Goal: Information Seeking & Learning: Learn about a topic

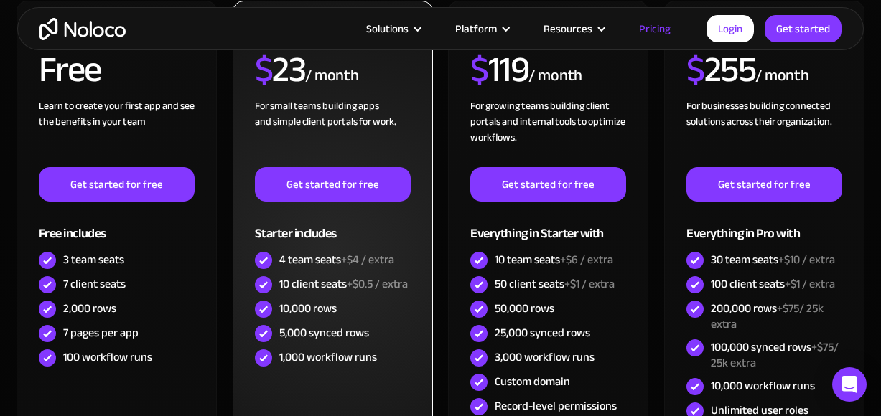
scroll to position [502, 0]
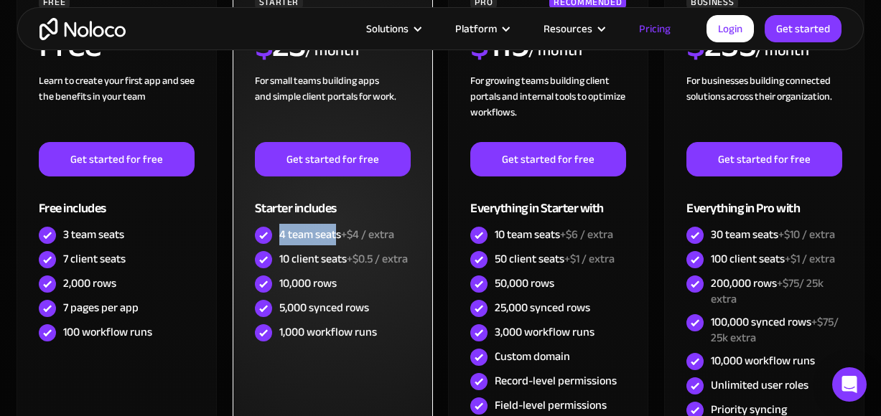
drag, startPoint x: 280, startPoint y: 233, endPoint x: 336, endPoint y: 238, distance: 56.2
click at [336, 238] on div "4 team seats +$4 / extra" at bounding box center [336, 235] width 115 height 16
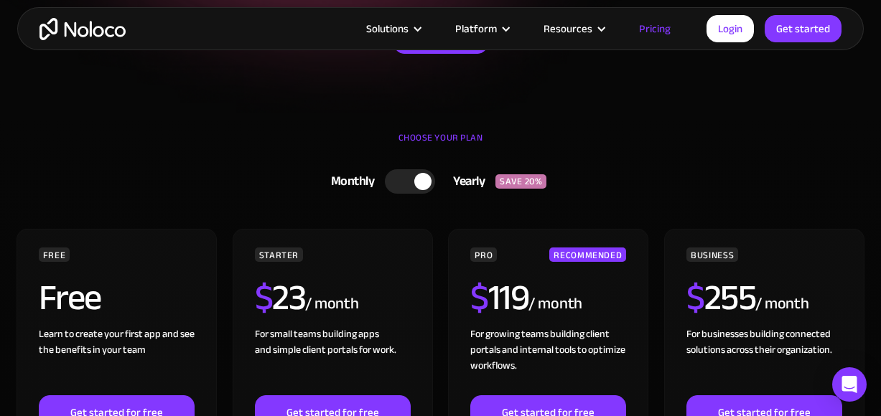
scroll to position [215, 0]
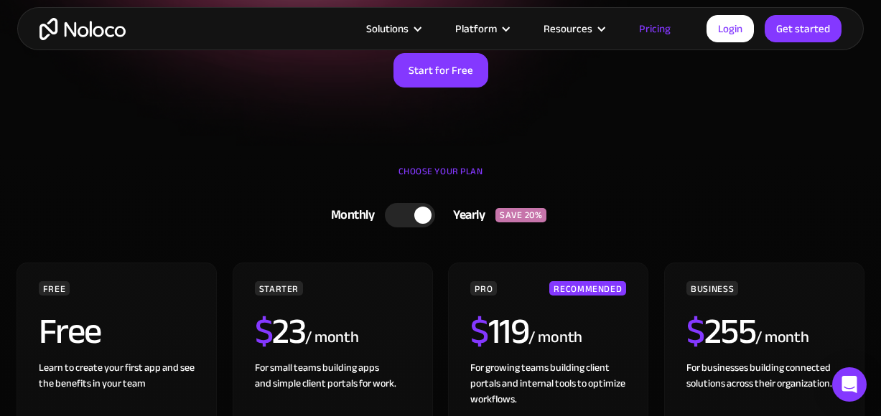
click at [409, 213] on div at bounding box center [410, 215] width 50 height 24
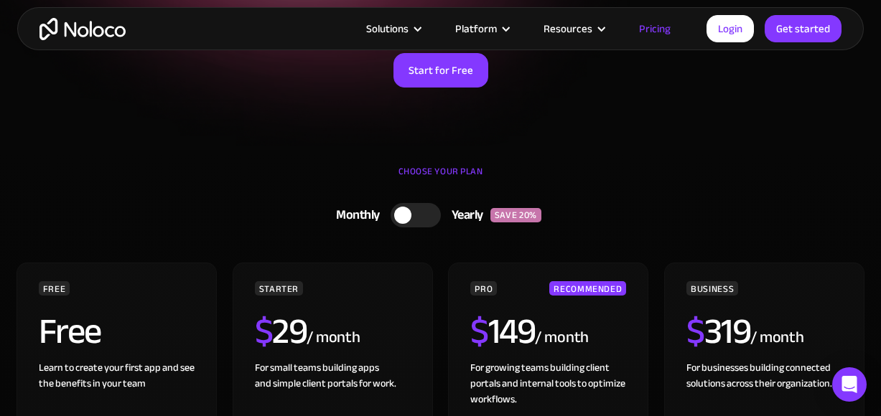
click at [423, 215] on div at bounding box center [415, 215] width 50 height 24
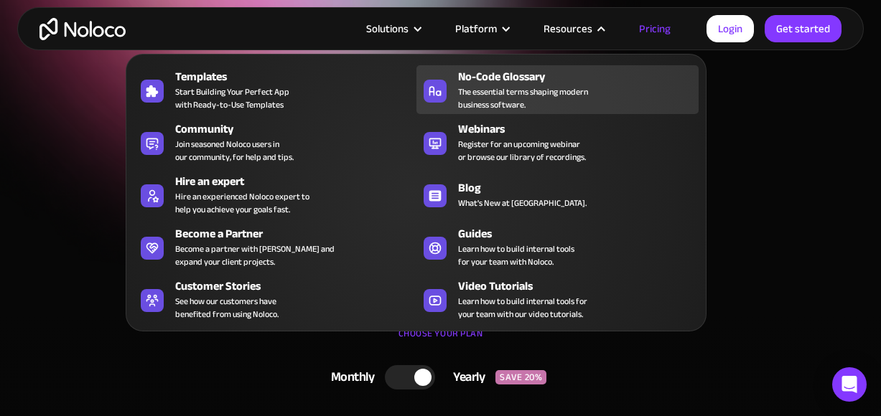
scroll to position [0, 0]
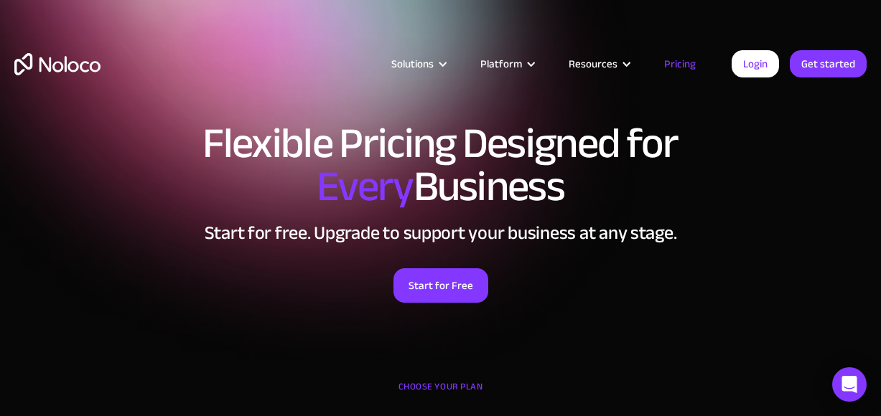
click at [74, 65] on img "home" at bounding box center [57, 64] width 86 height 22
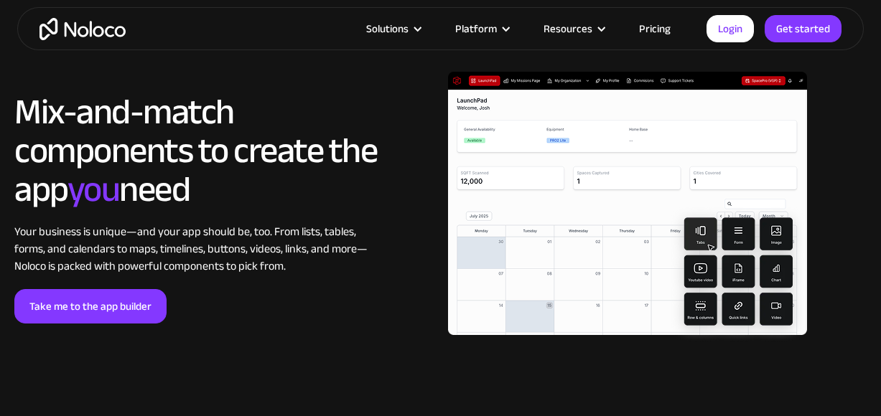
scroll to position [2656, 0]
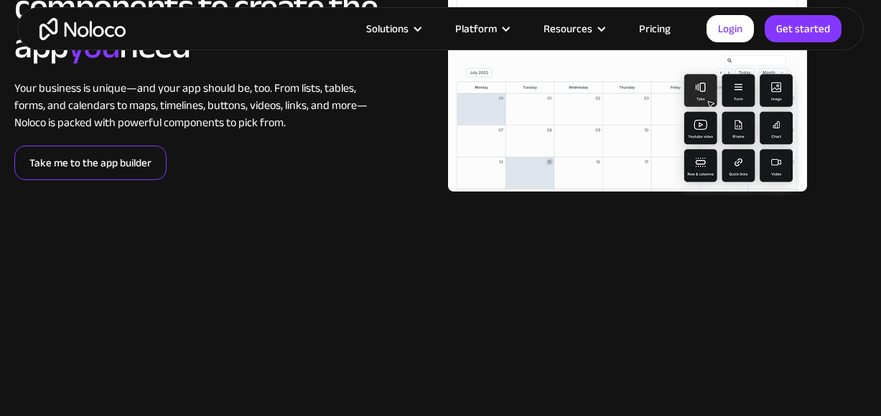
click at [100, 155] on link "Take me to the app builder" at bounding box center [90, 163] width 152 height 34
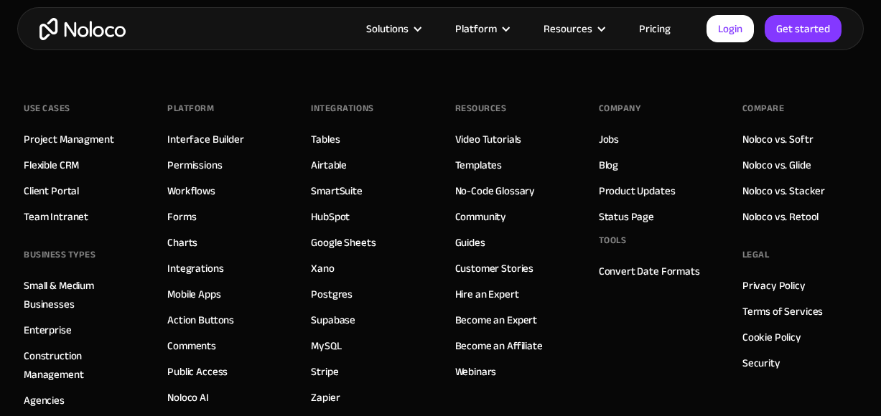
scroll to position [5025, 0]
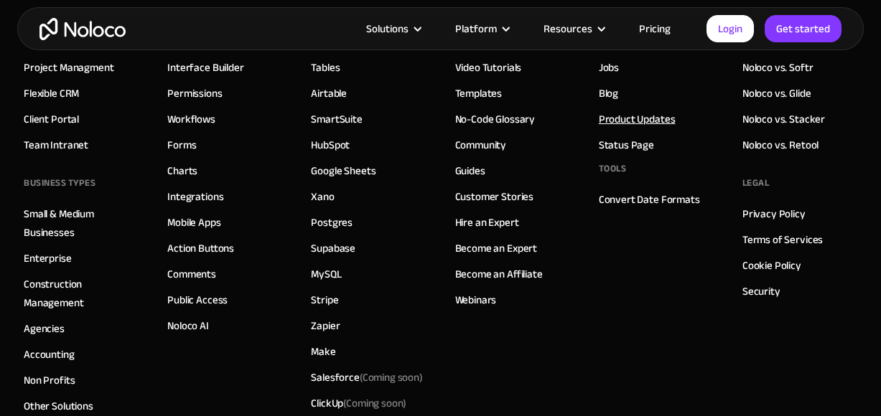
click at [642, 120] on link "Product Updates" at bounding box center [637, 119] width 77 height 19
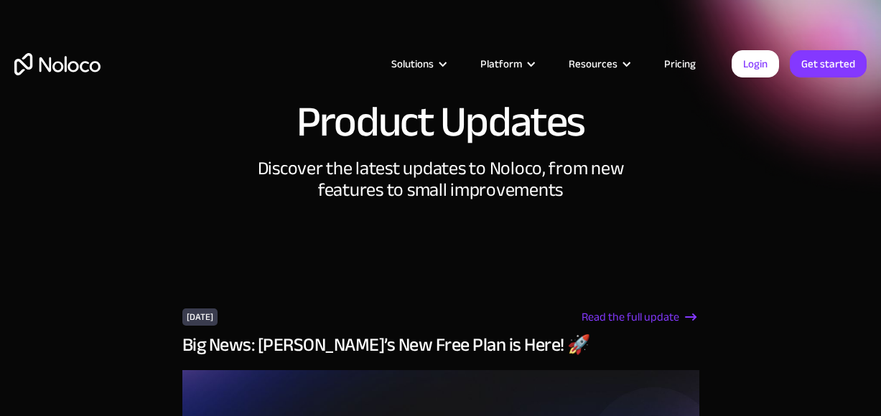
click at [643, 318] on div "Read the full update" at bounding box center [630, 317] width 98 height 17
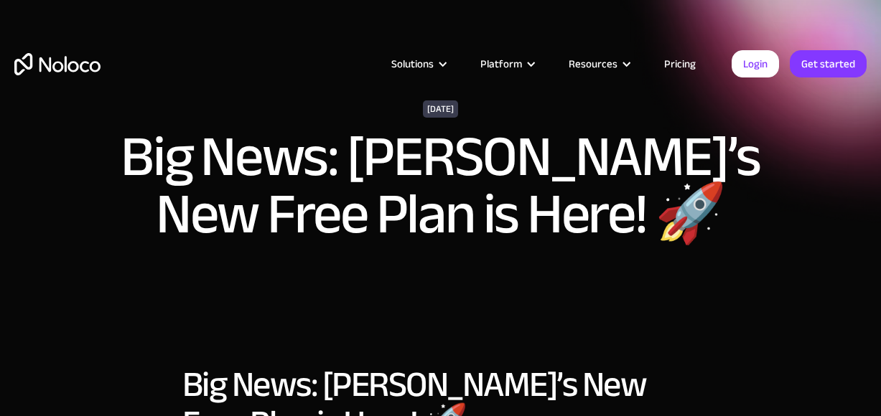
click at [57, 65] on img "home" at bounding box center [57, 64] width 86 height 22
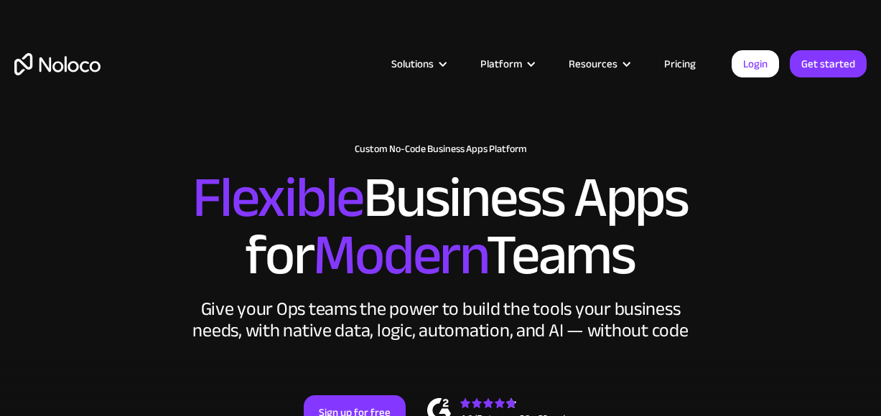
click at [683, 61] on link "Pricing" at bounding box center [679, 64] width 67 height 19
